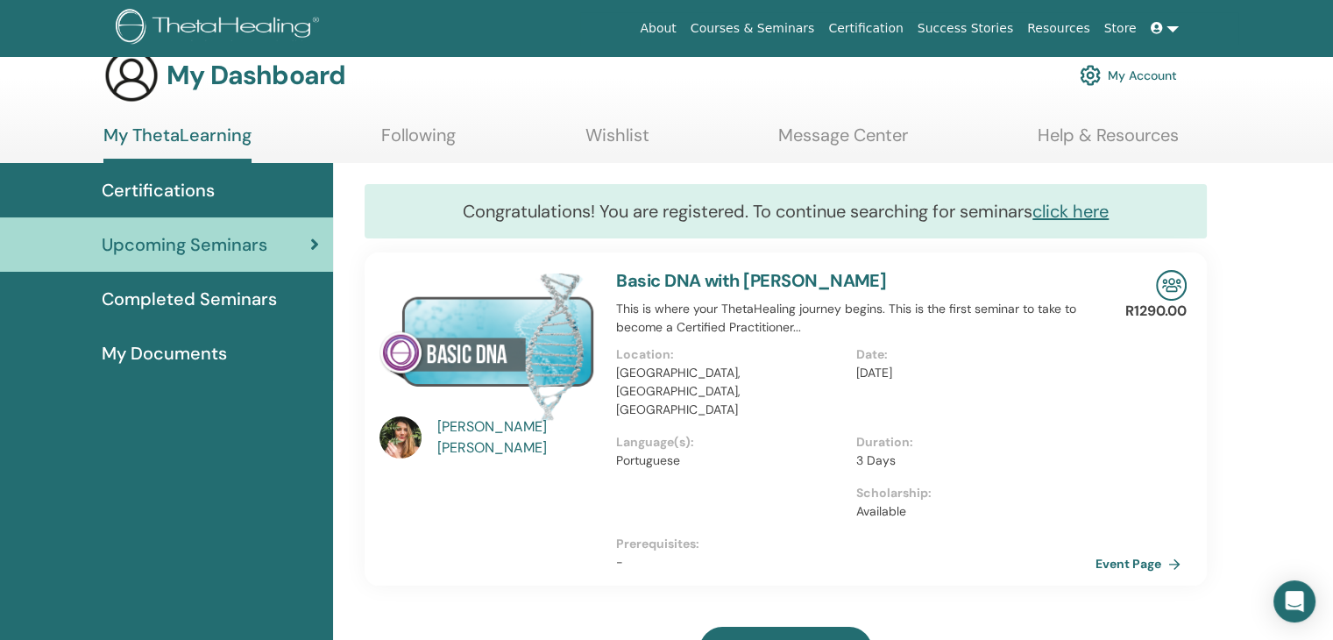
scroll to position [30, 0]
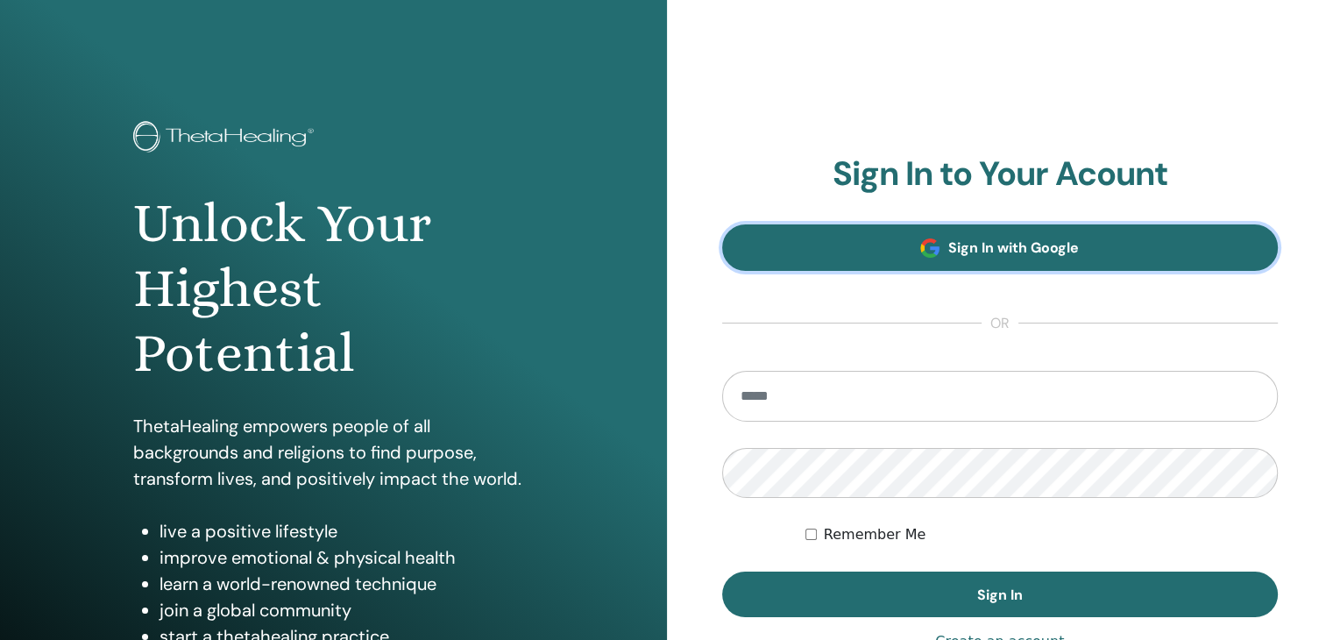
click at [1052, 252] on span "Sign In with Google" at bounding box center [1013, 247] width 131 height 18
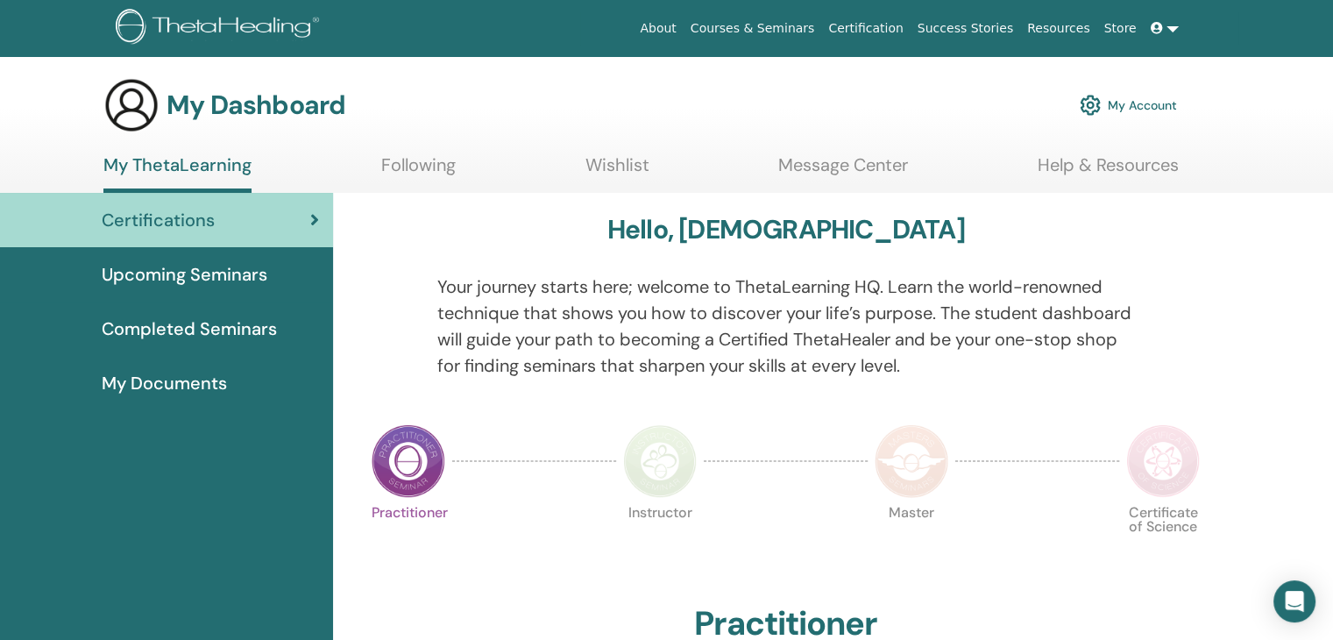
click at [223, 342] on link "Completed Seminars" at bounding box center [166, 328] width 333 height 54
